Goal: Task Accomplishment & Management: Manage account settings

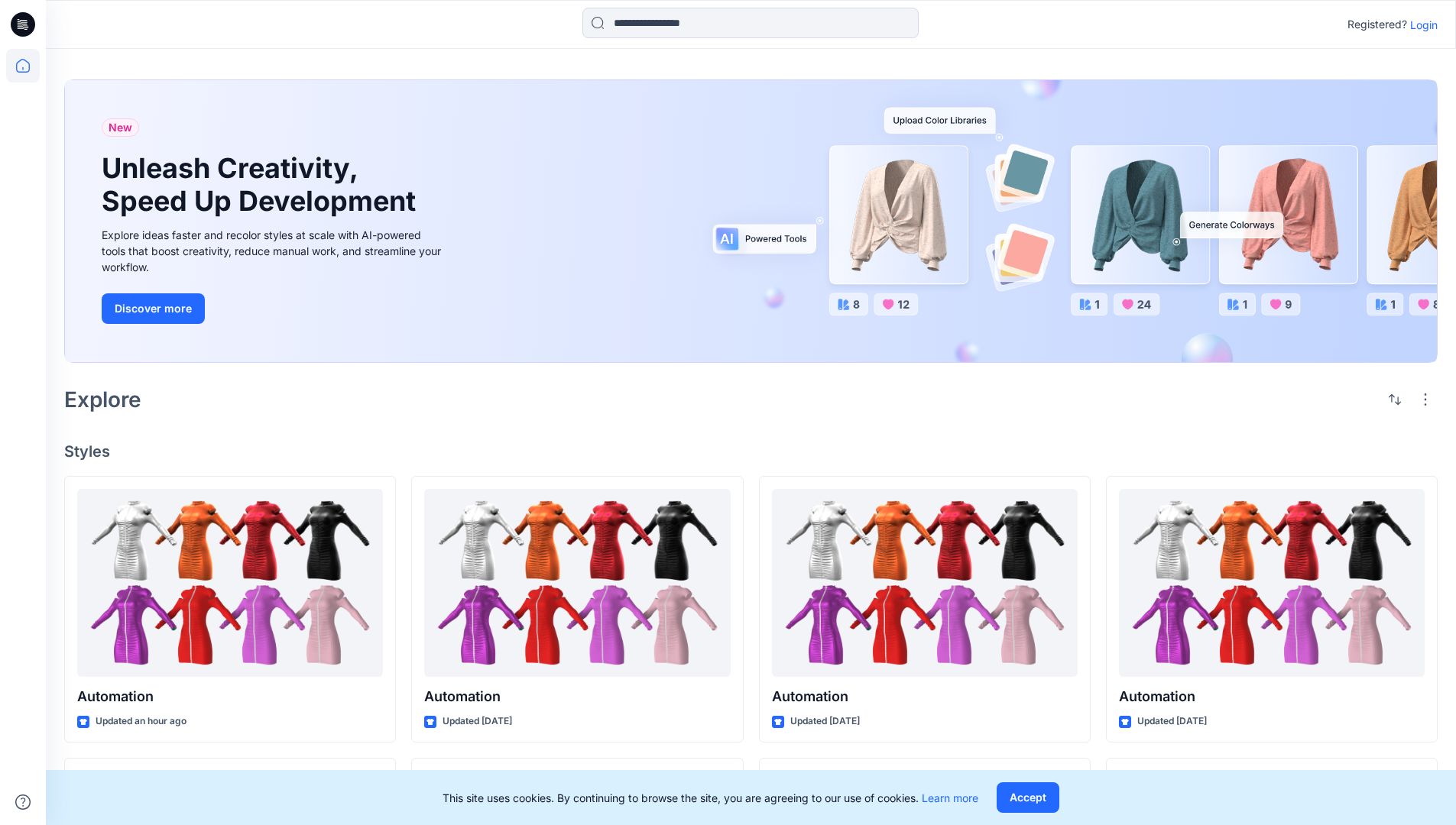
click at [1419, 24] on p "Login" at bounding box center [1423, 24] width 27 height 16
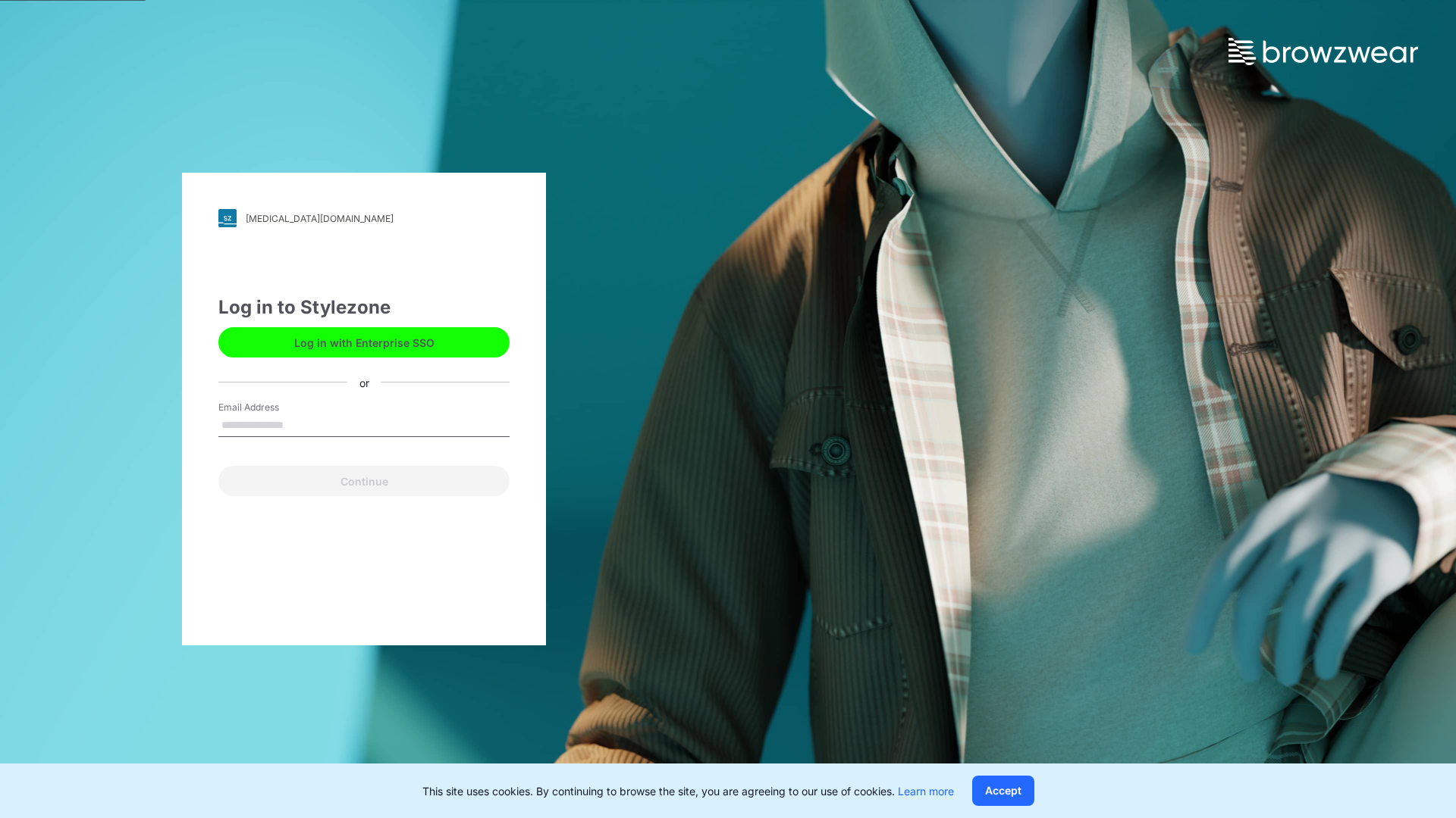
click at [299, 424] on input "Email Address" at bounding box center [364, 426] width 291 height 22
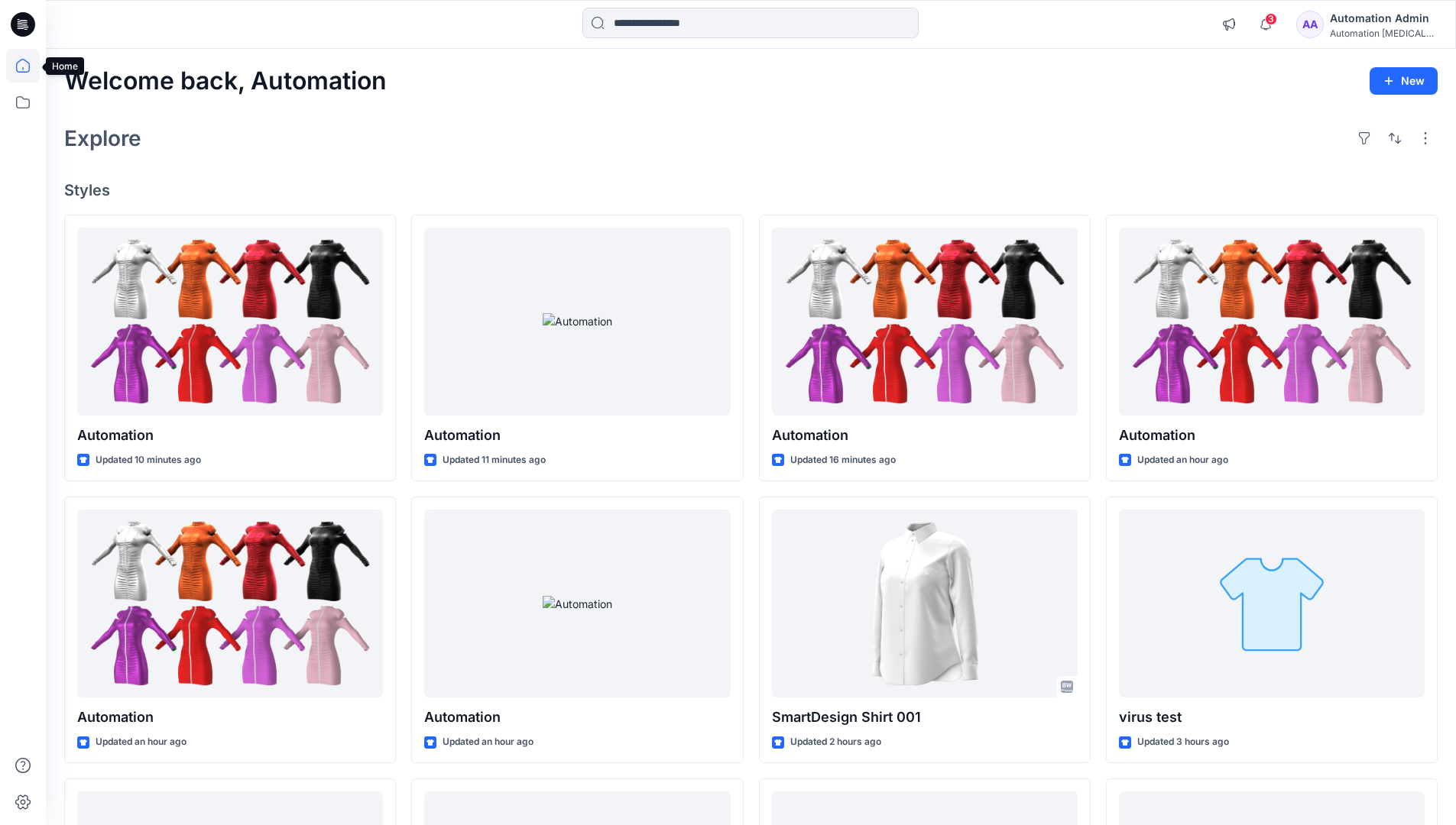
click at [29, 66] on icon at bounding box center [23, 66] width 14 height 14
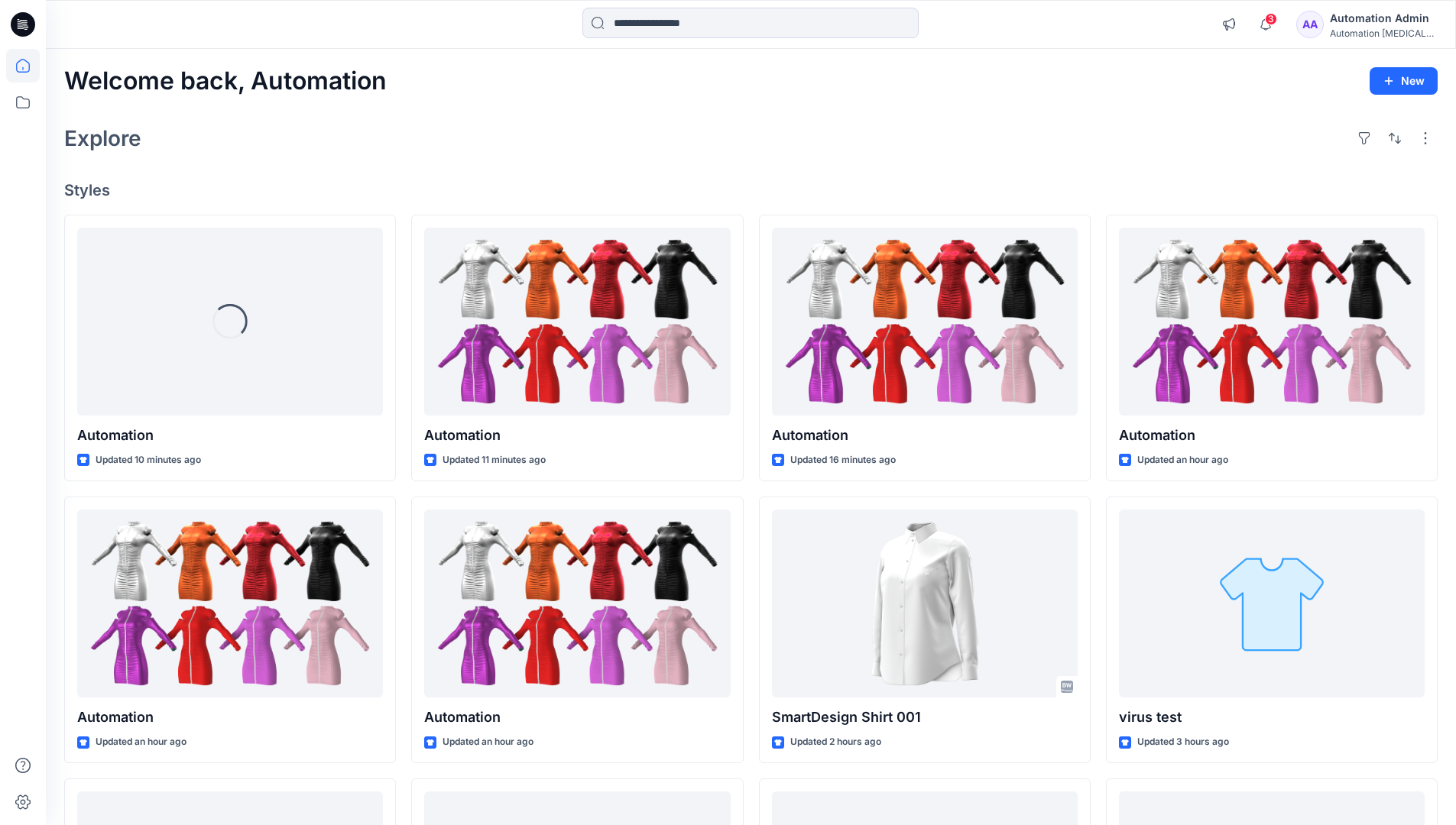
click at [1386, 18] on div "Automation Admin" at bounding box center [1383, 19] width 107 height 19
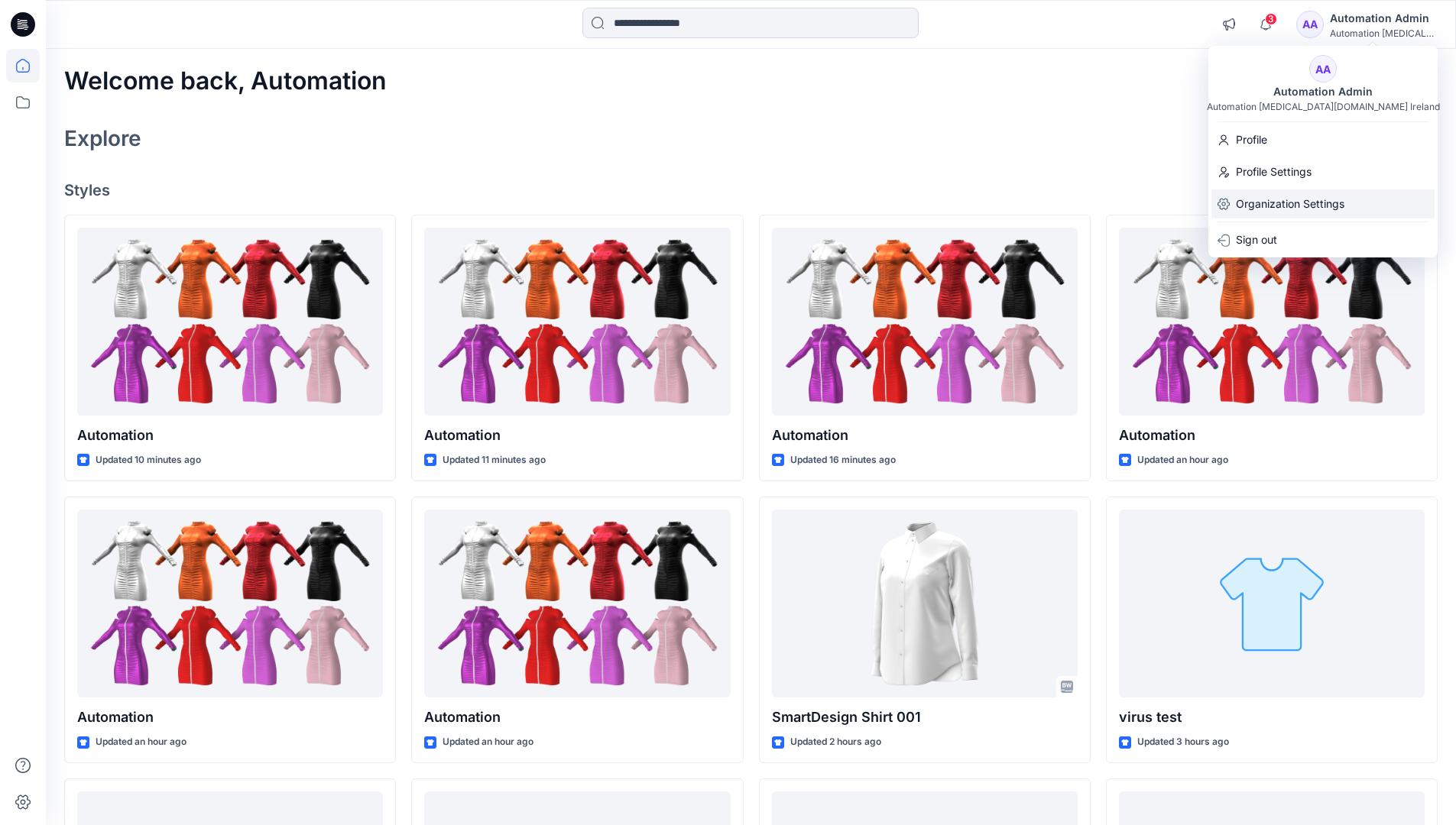
click at [1308, 204] on p "Organization Settings" at bounding box center [1290, 204] width 109 height 29
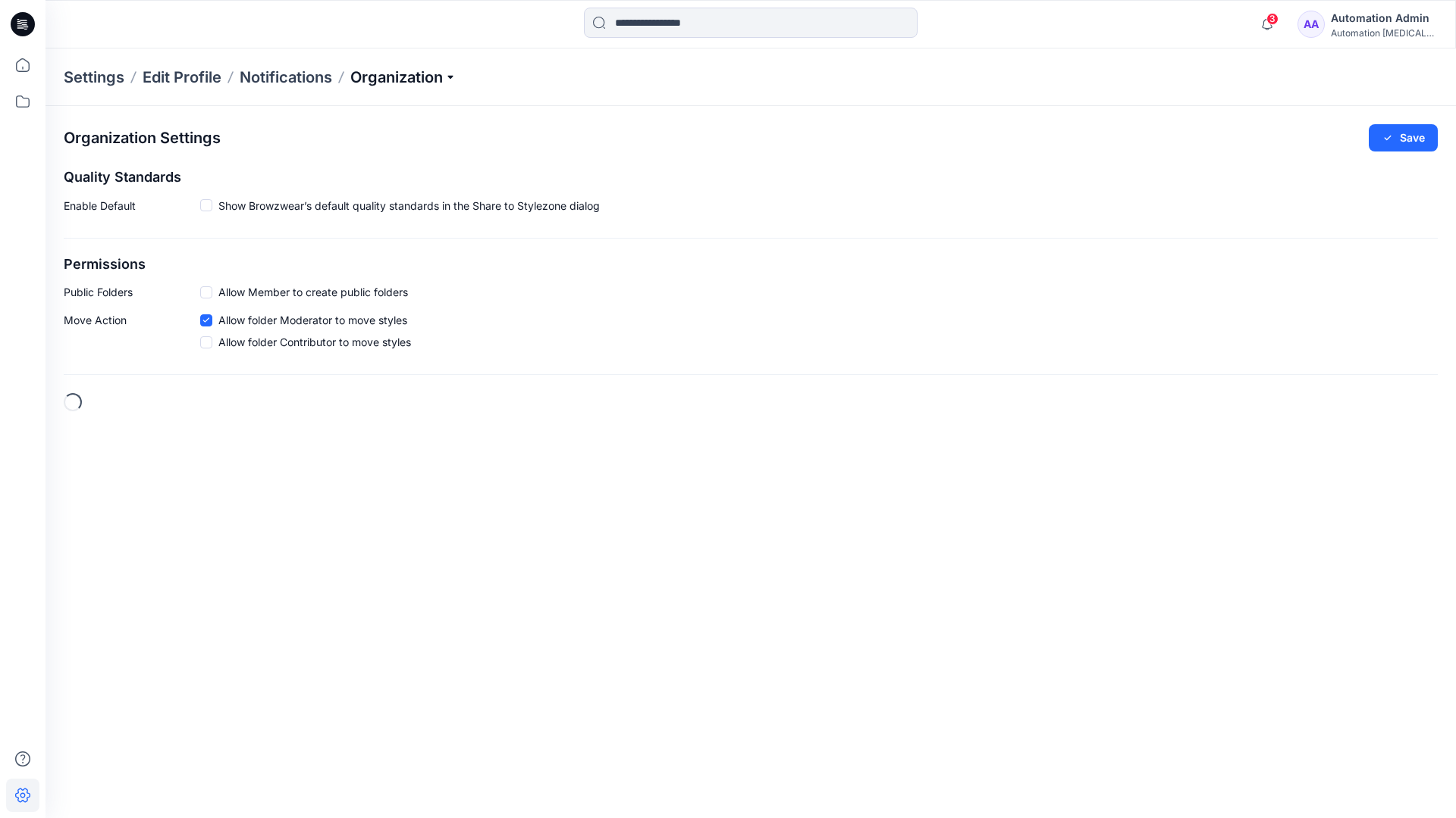
click at [454, 75] on p "Organization" at bounding box center [404, 77] width 106 height 21
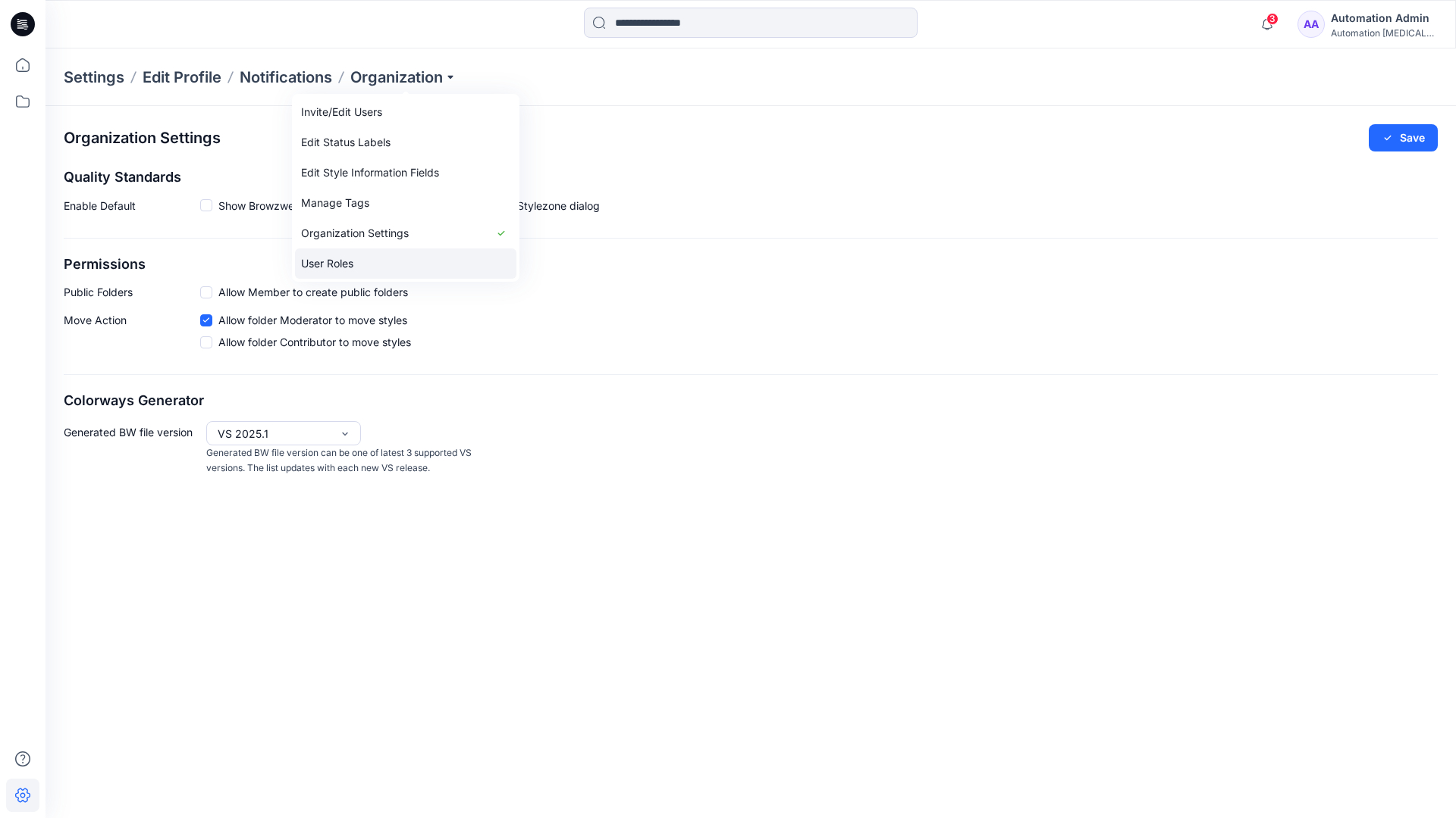
click at [359, 262] on link "User Roles" at bounding box center [405, 264] width 222 height 31
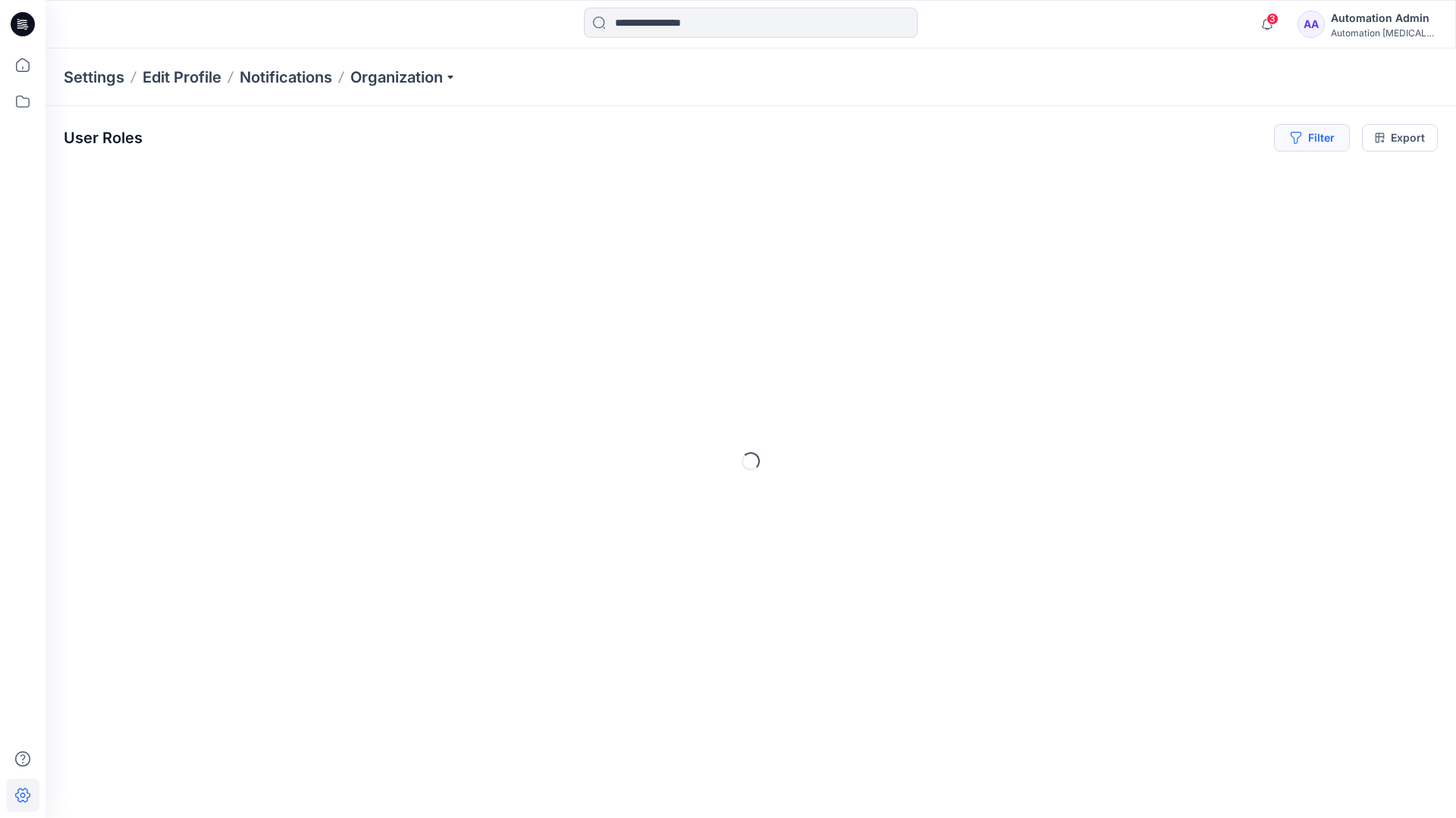
click at [1318, 143] on button "Filter" at bounding box center [1311, 137] width 76 height 27
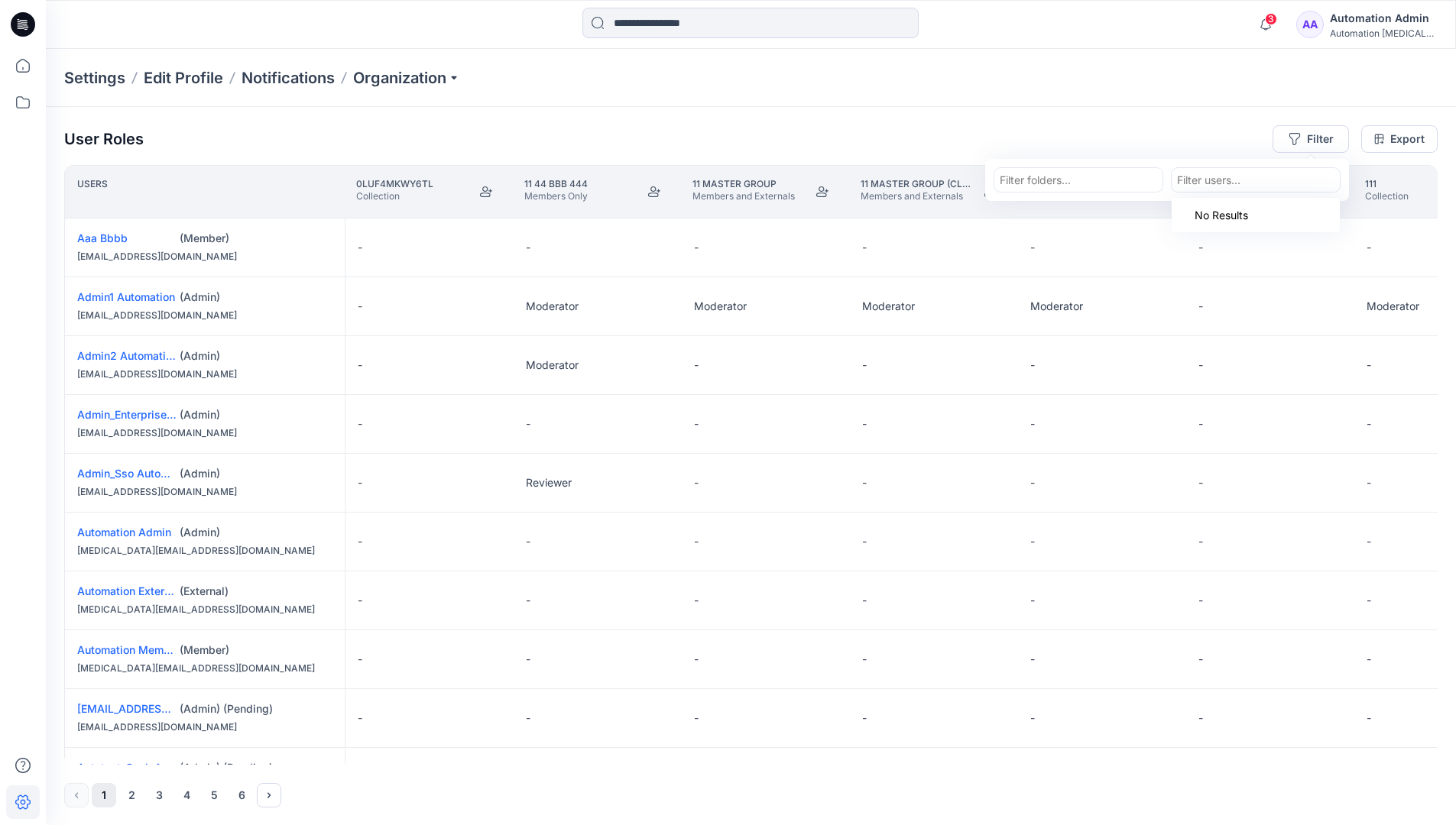
click at [1227, 179] on div at bounding box center [1256, 179] width 158 height 19
type input "**********"
click at [1231, 212] on p "Automation Member" at bounding box center [1257, 218] width 102 height 20
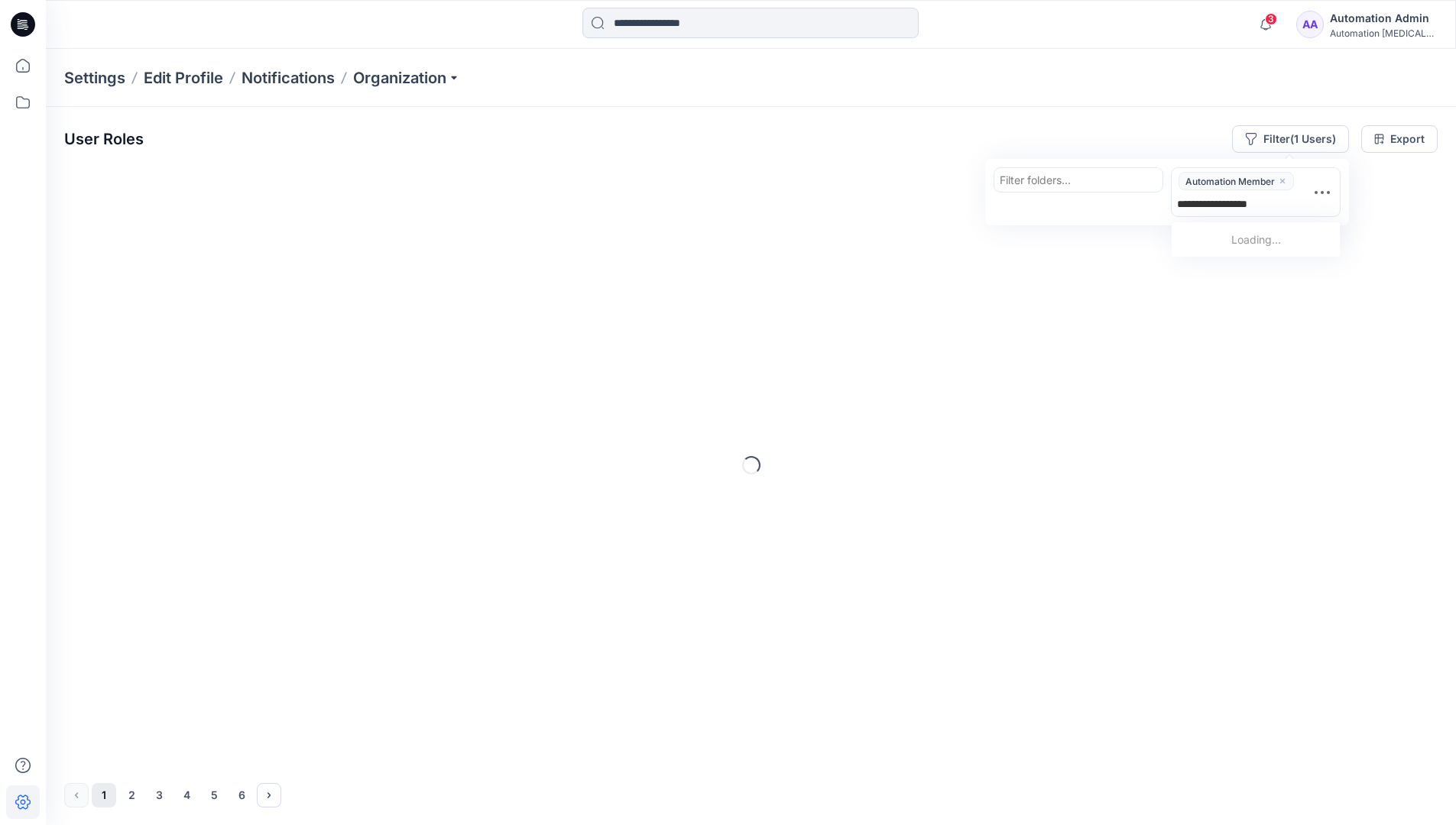
type input "**********"
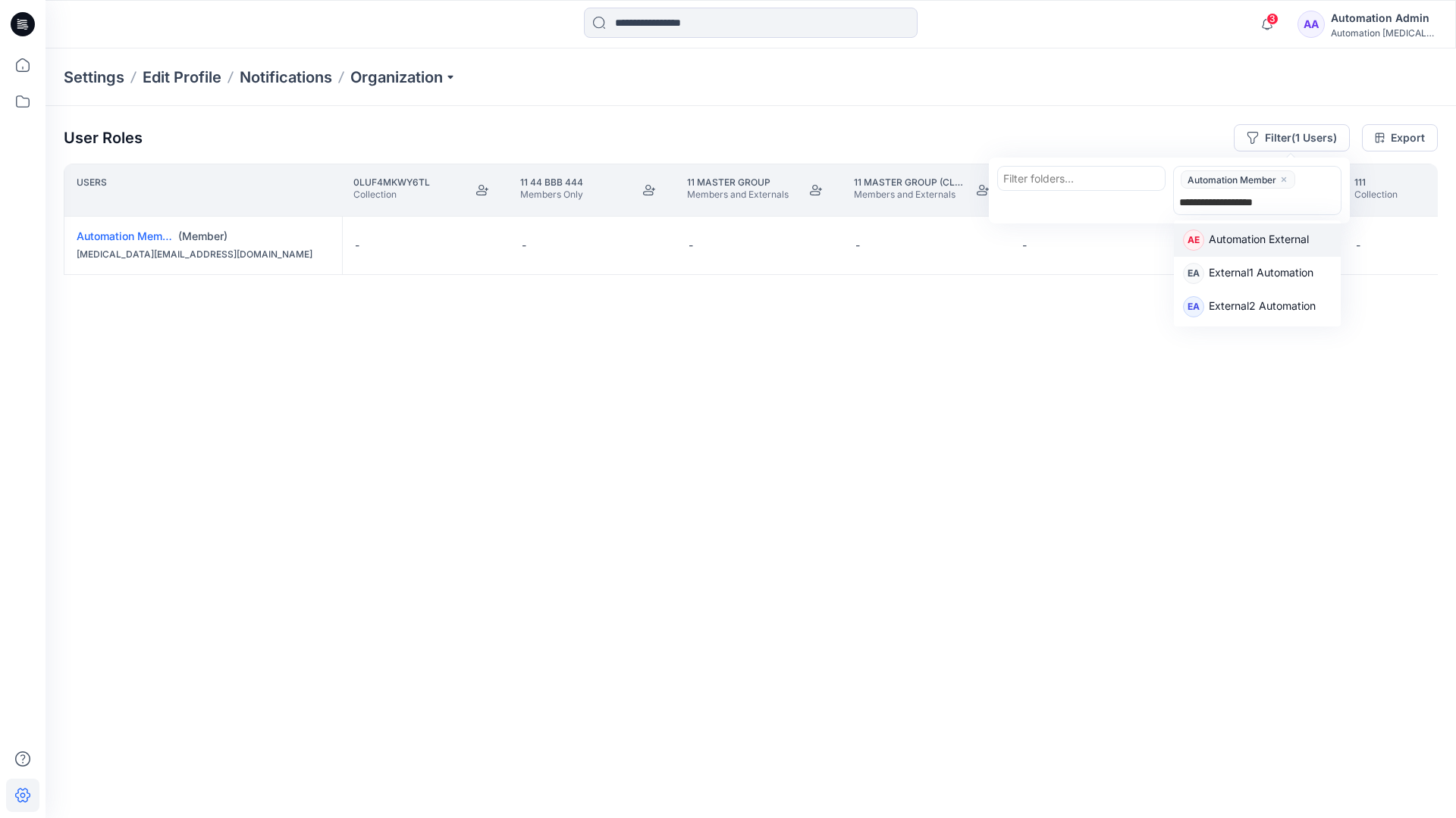
click at [1302, 239] on p "Automation External" at bounding box center [1258, 240] width 100 height 20
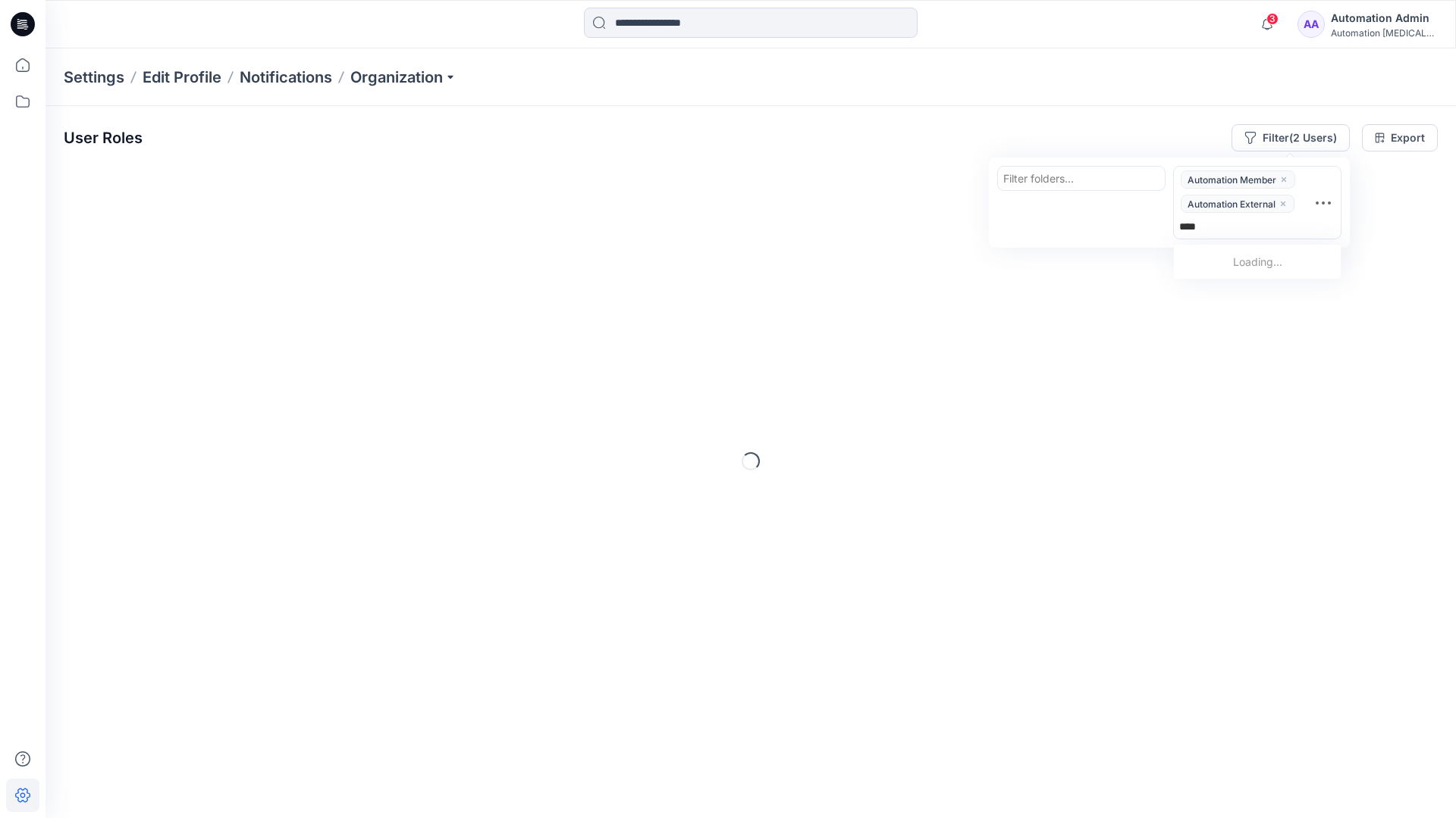
type input "*****"
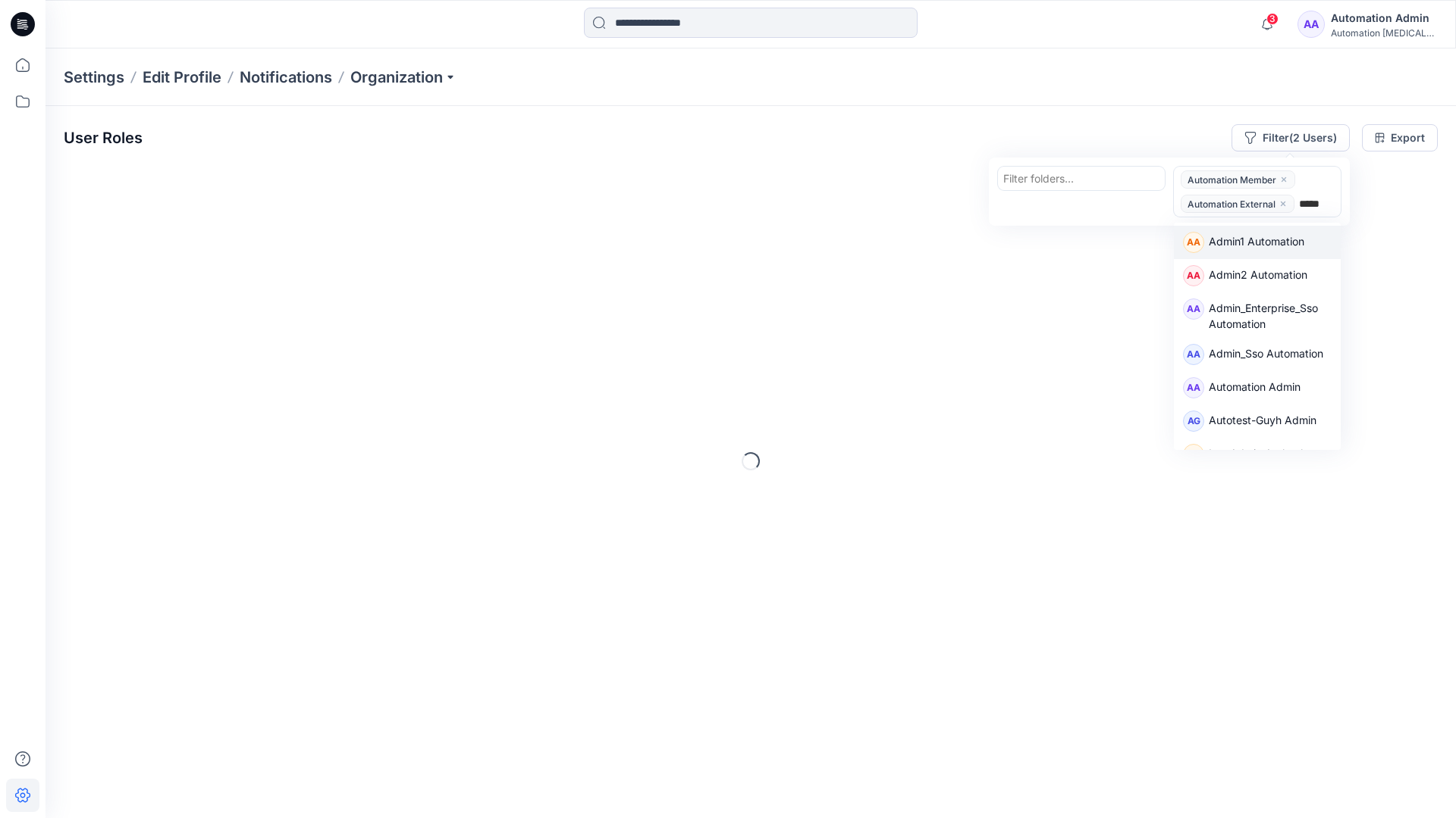
click at [1302, 227] on div "AA Admin1 Automation" at bounding box center [1257, 242] width 167 height 34
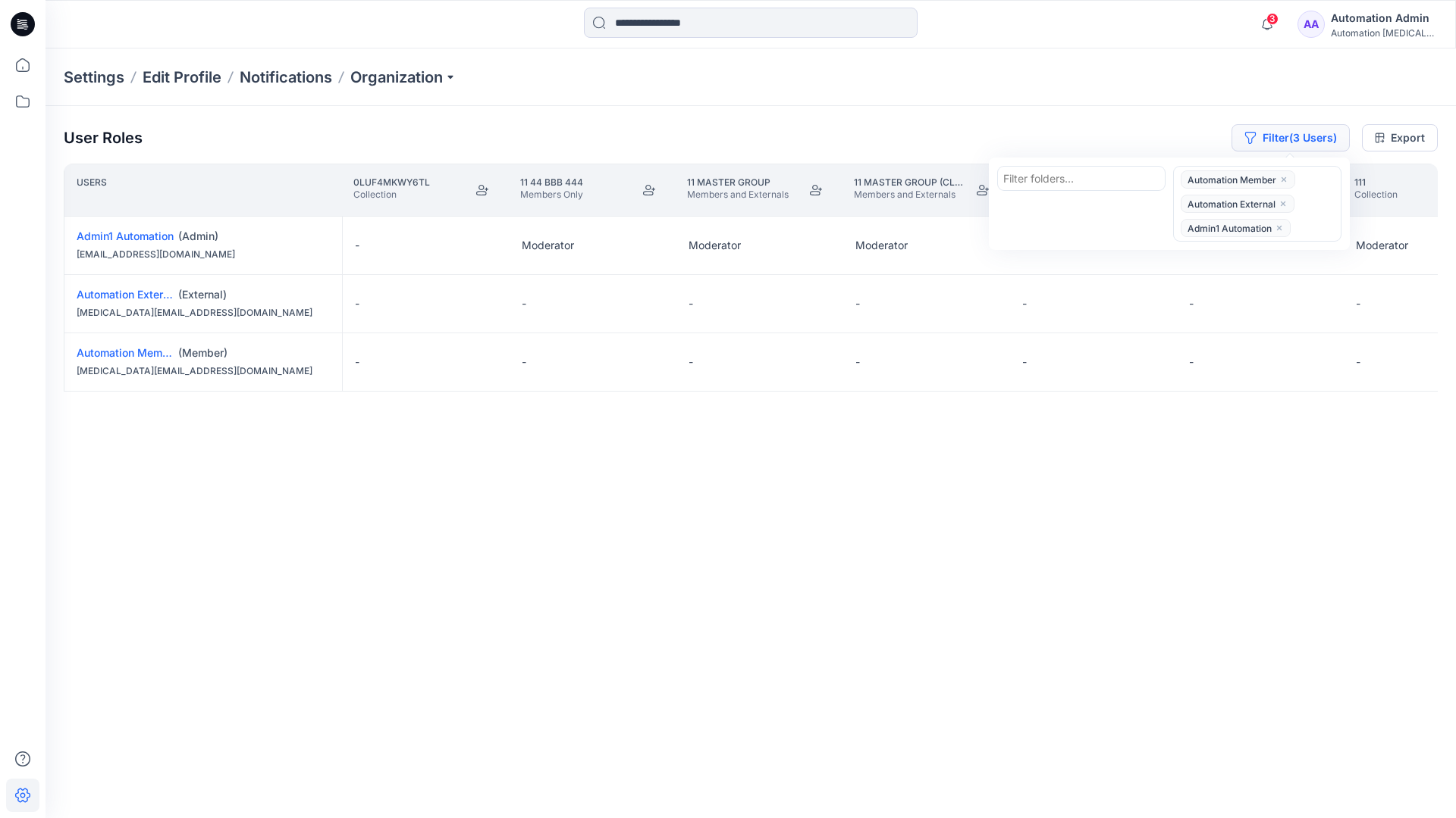
click at [1269, 130] on button "Filter (3 Users)" at bounding box center [1290, 137] width 118 height 27
click at [1290, 142] on button "Filter (3 Users)" at bounding box center [1290, 137] width 118 height 27
click at [1284, 200] on icon "close" at bounding box center [1283, 204] width 9 height 9
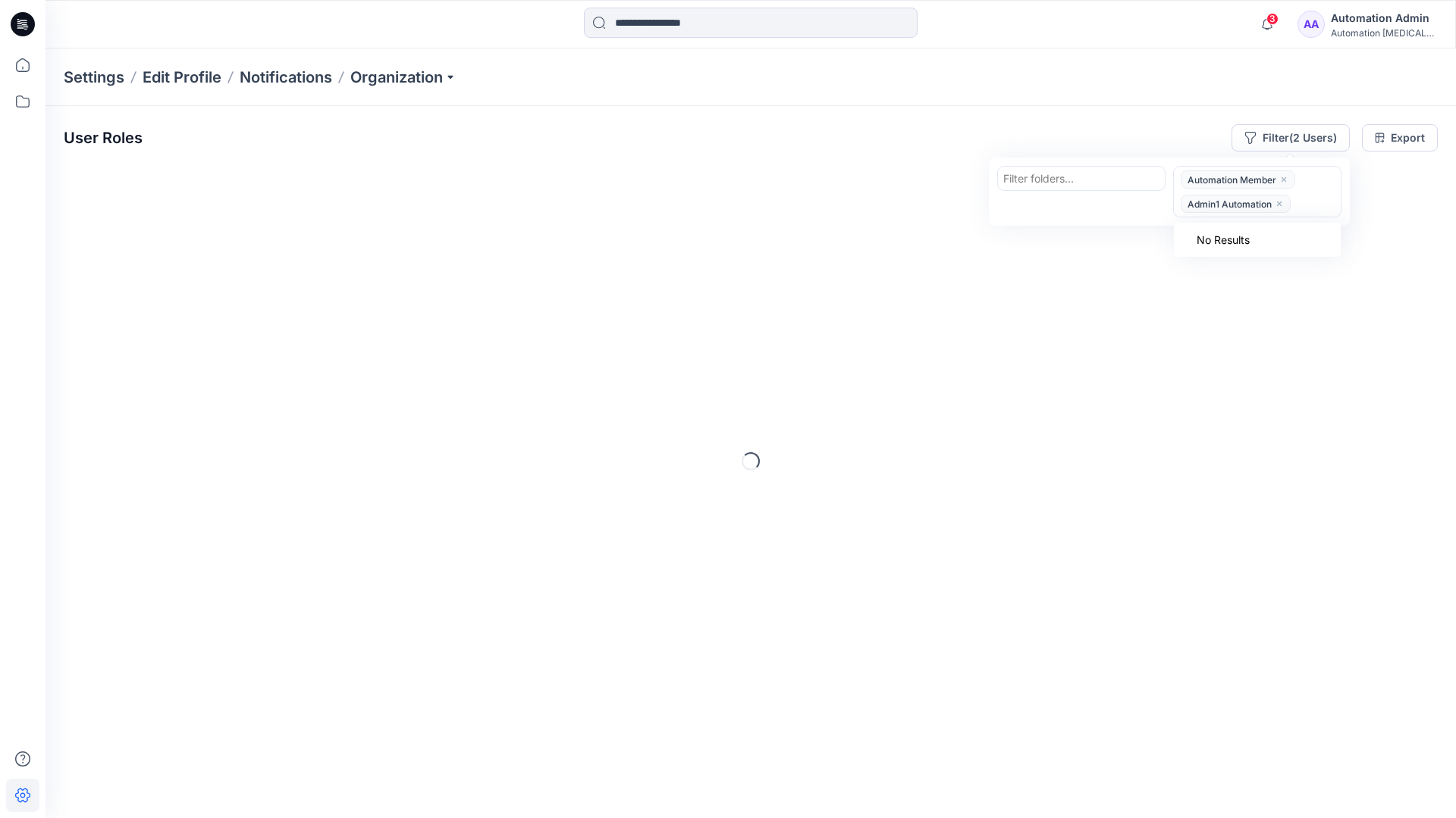
click at [1281, 201] on icon "close" at bounding box center [1279, 204] width 9 height 9
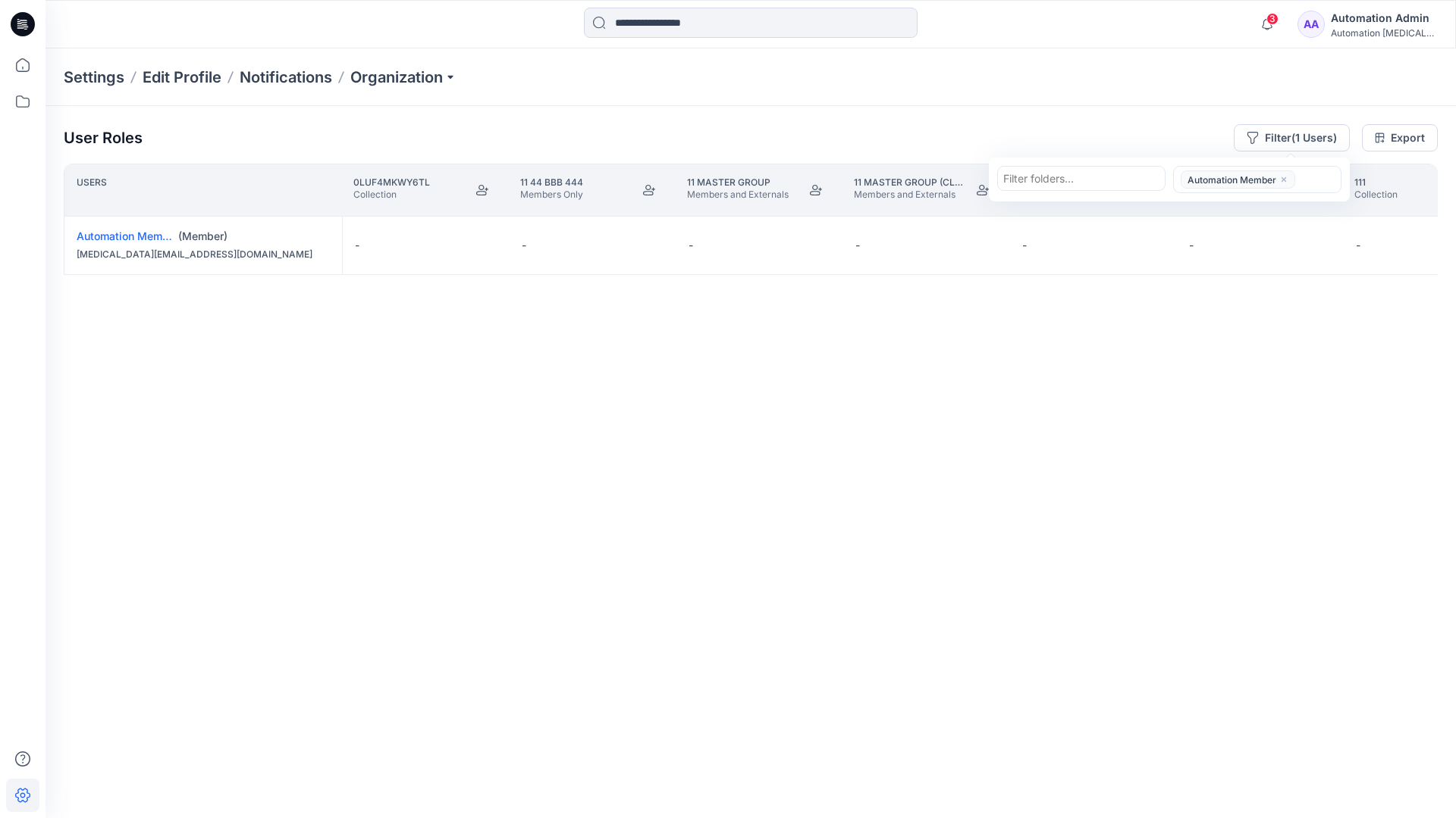
click at [1284, 177] on icon "close" at bounding box center [1284, 180] width 9 height 9
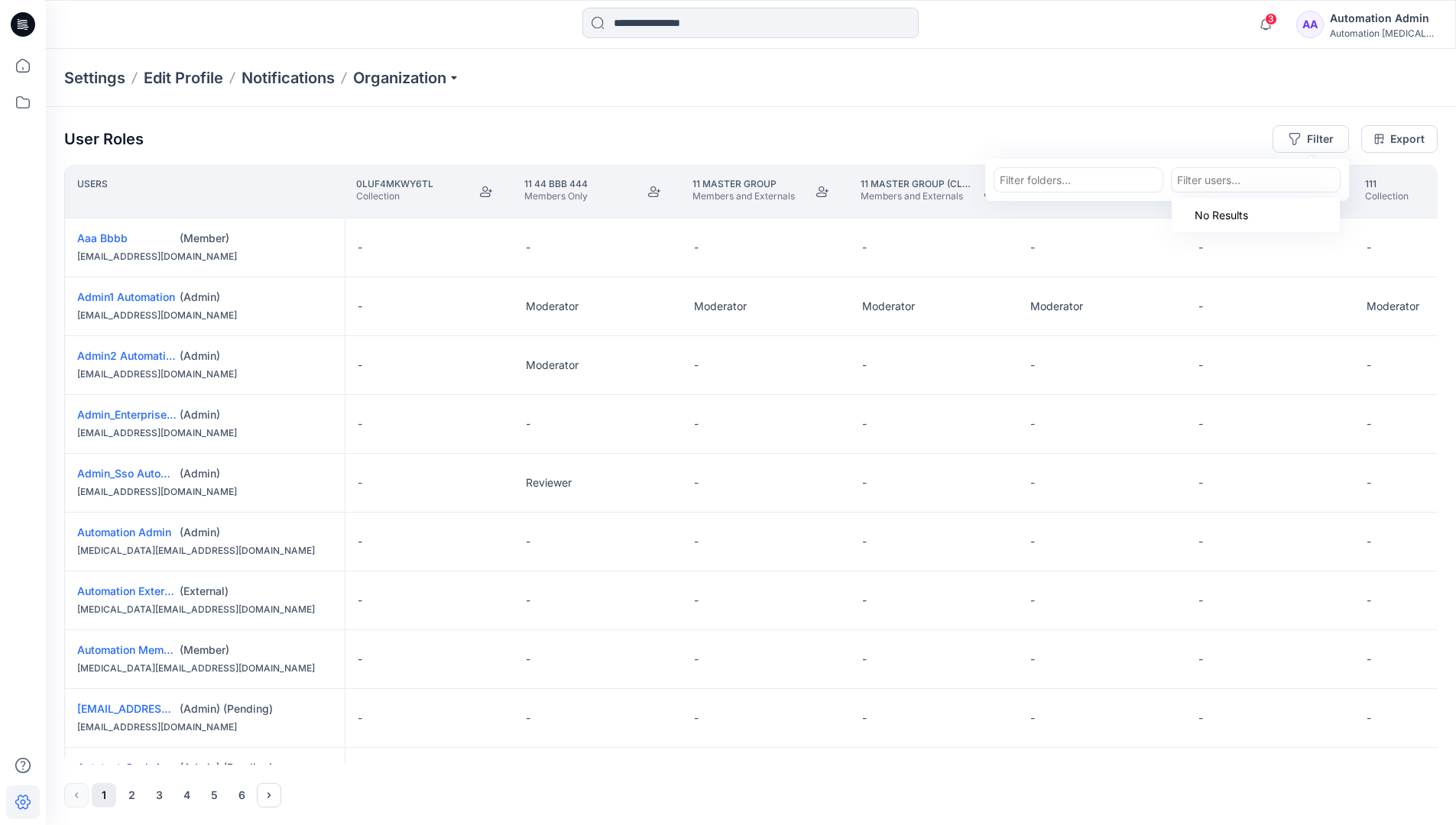
click at [1095, 121] on div "User Roles Filter Filter folders... option Automation Member, deselected. Use U…" at bounding box center [751, 466] width 1410 height 719
click at [1395, 19] on div "Automation Admin" at bounding box center [1383, 19] width 107 height 19
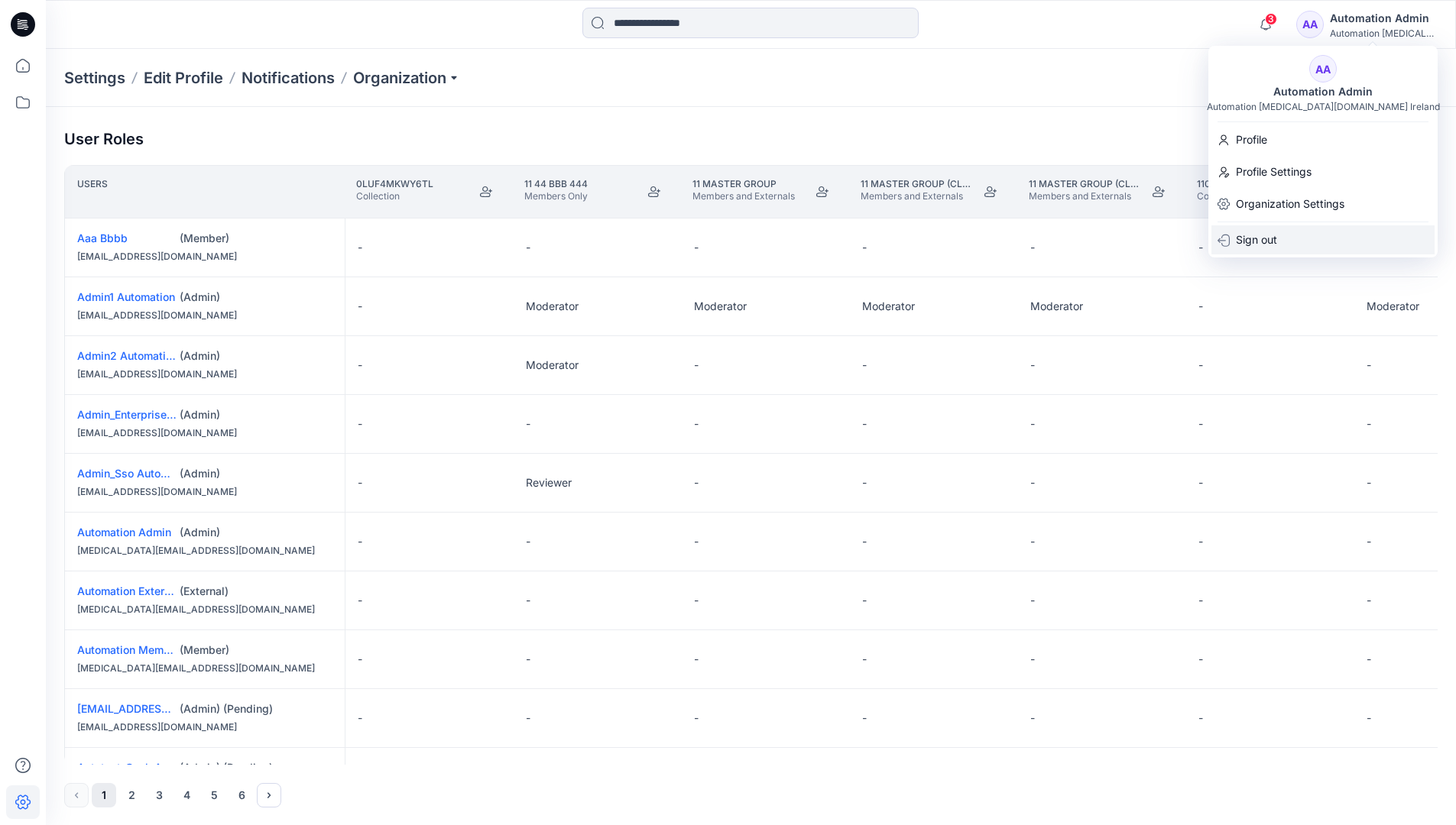
click at [1306, 234] on div "Sign out" at bounding box center [1323, 240] width 224 height 29
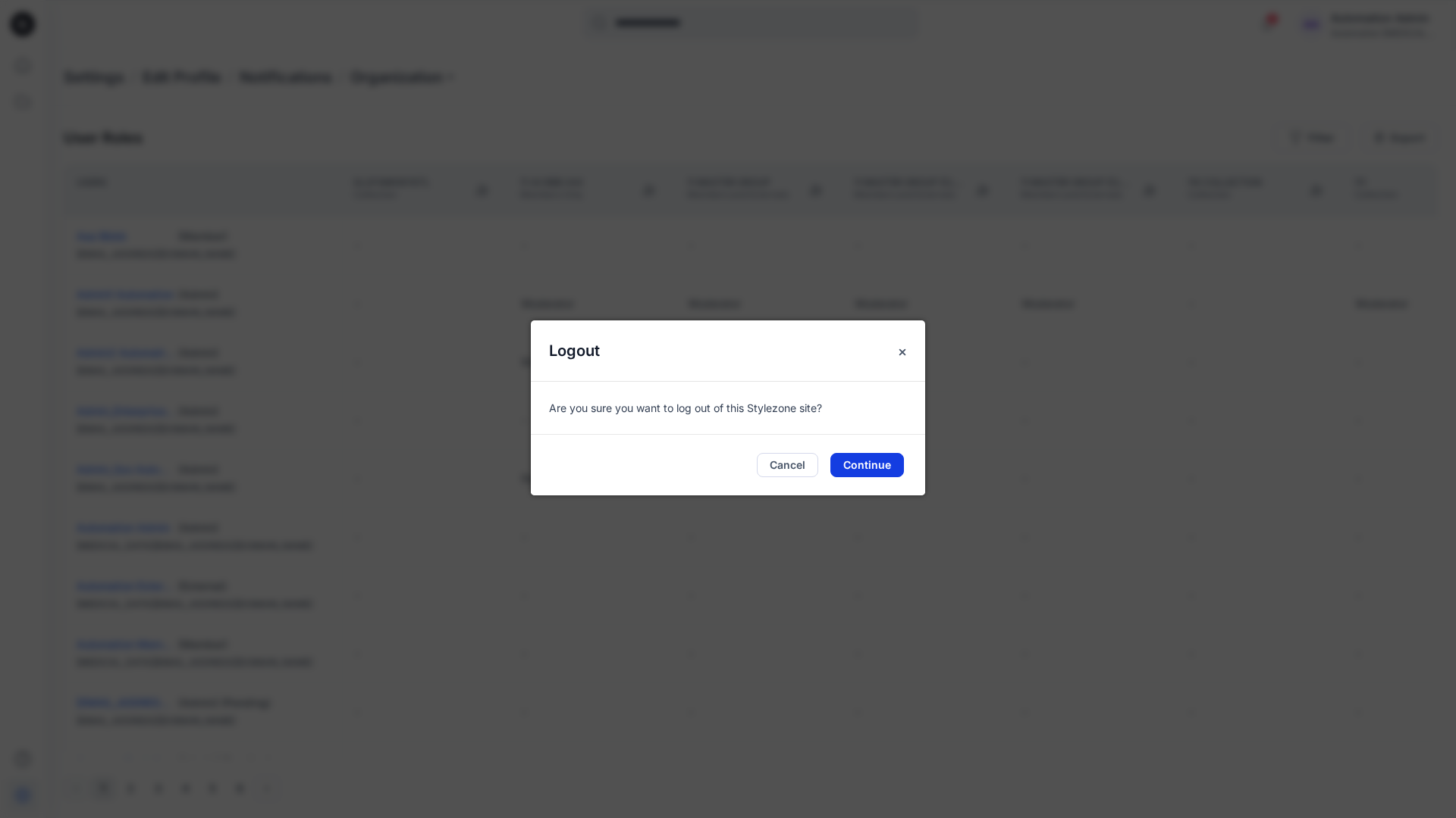
click at [863, 461] on button "Continue" at bounding box center [867, 465] width 74 height 24
